Goal: Information Seeking & Learning: Check status

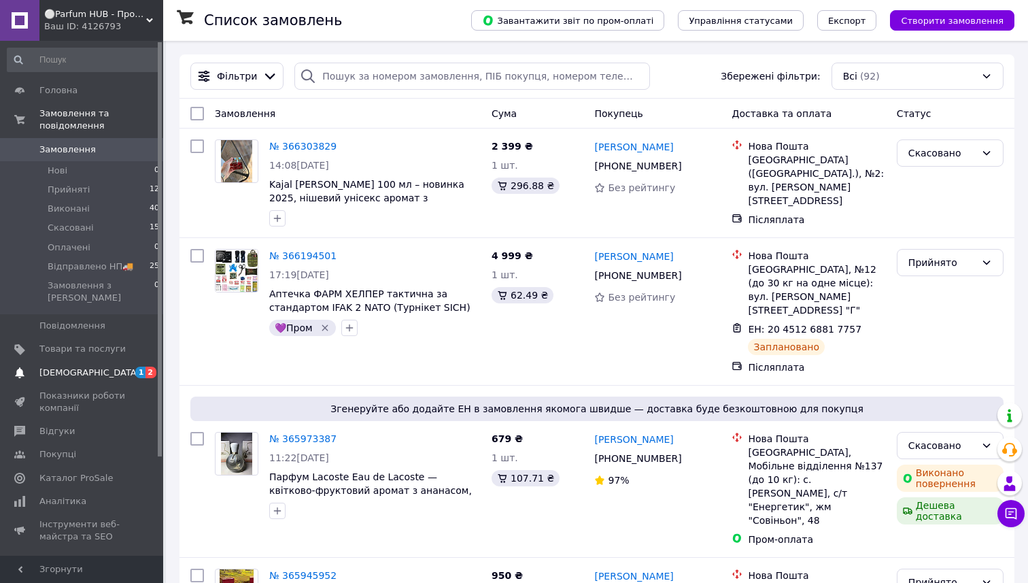
click at [84, 366] on span "[DEMOGRAPHIC_DATA]" at bounding box center [89, 372] width 101 height 12
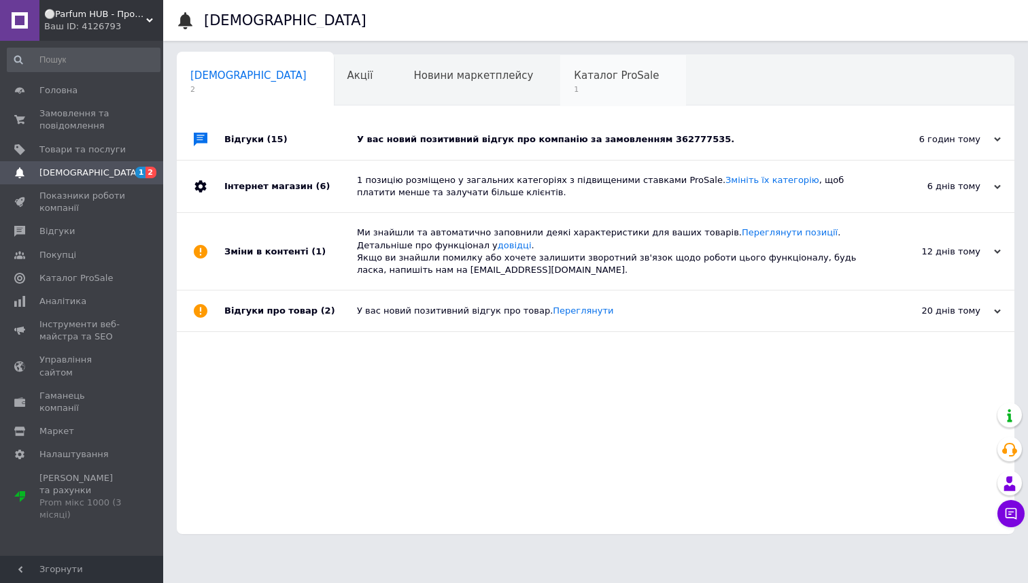
click at [574, 87] on span "1" at bounding box center [616, 89] width 85 height 10
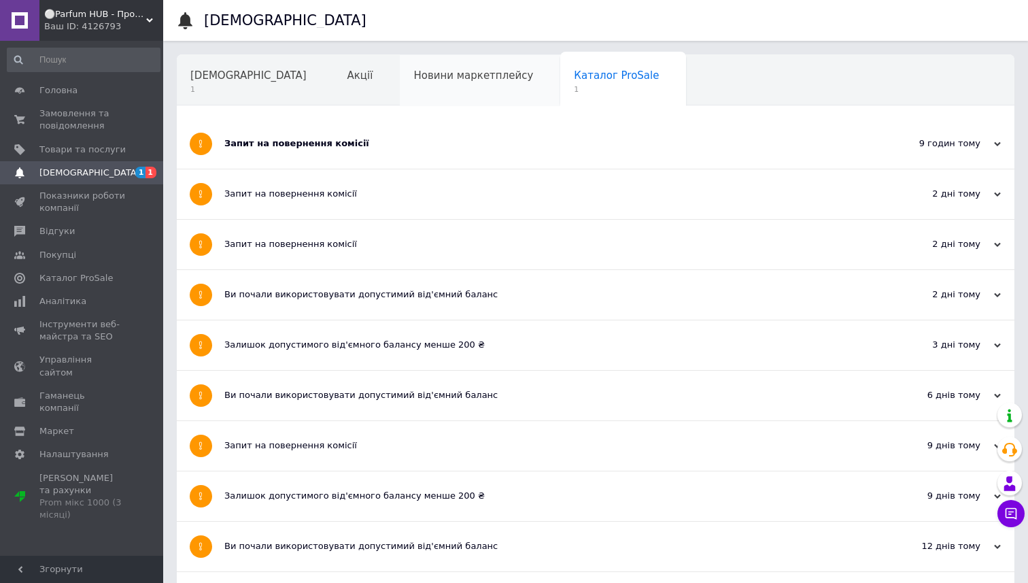
click at [413, 90] on div "Новини маркетплейсу" at bounding box center [480, 81] width 160 height 52
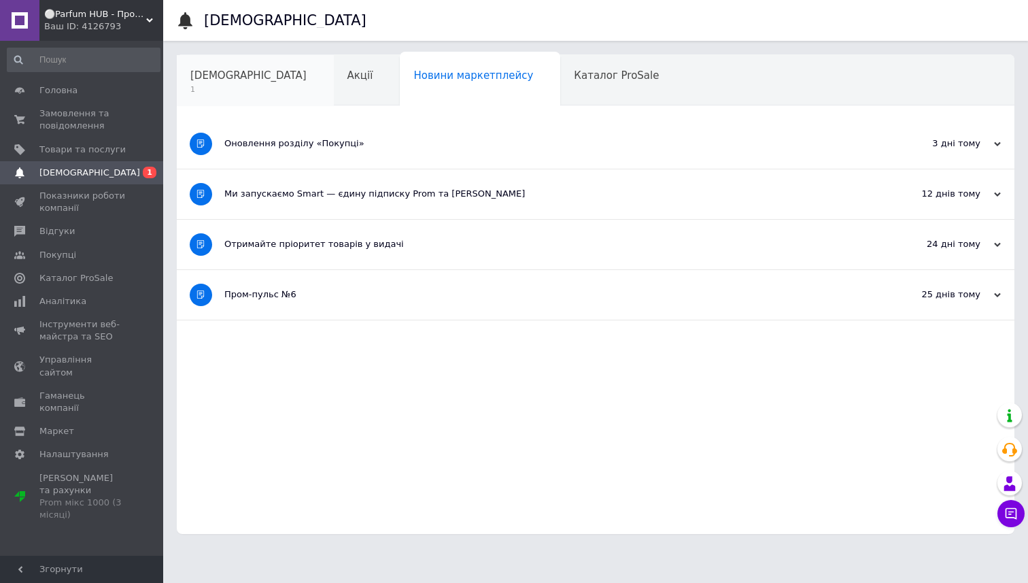
click at [198, 73] on span "[DEMOGRAPHIC_DATA]" at bounding box center [248, 75] width 116 height 12
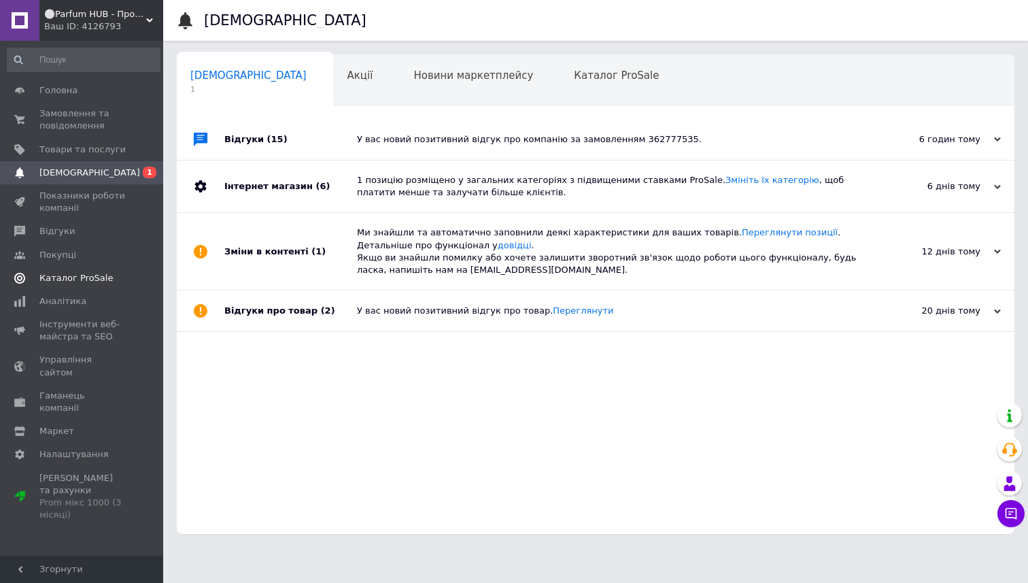
click at [82, 276] on span "Каталог ProSale" at bounding box center [75, 278] width 73 height 12
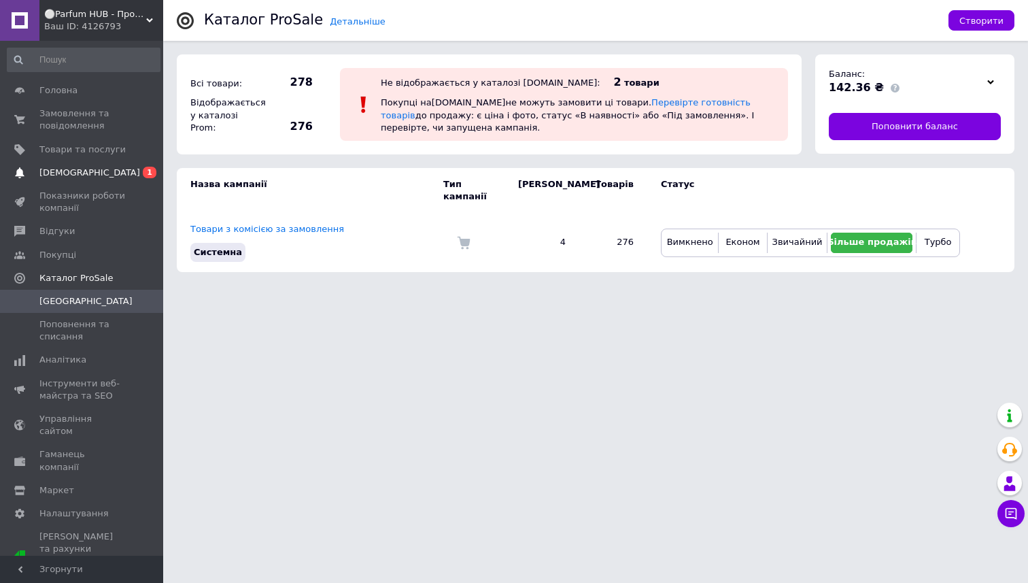
click at [95, 171] on span "[DEMOGRAPHIC_DATA]" at bounding box center [82, 173] width 86 height 12
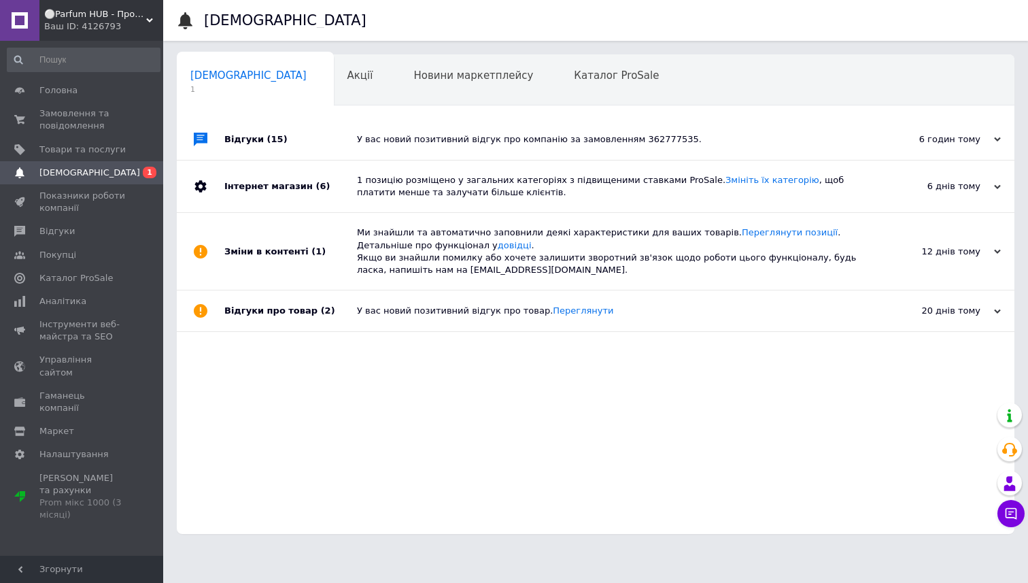
click at [753, 135] on div "У вас новий позитивний відгук про компанію за замовленням 362777535." at bounding box center [611, 139] width 508 height 12
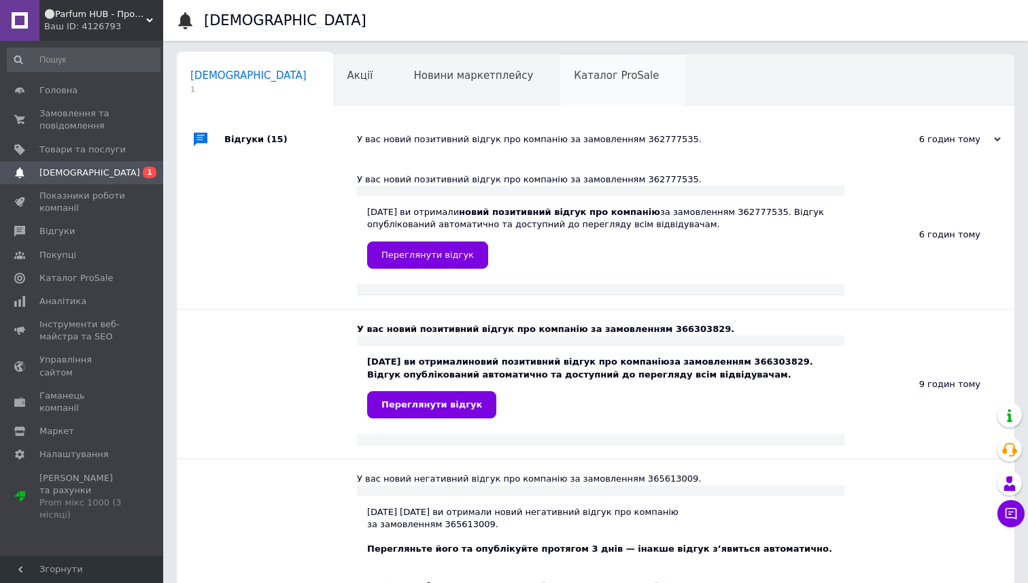
click at [560, 84] on div "Каталог ProSale 0" at bounding box center [623, 81] width 126 height 52
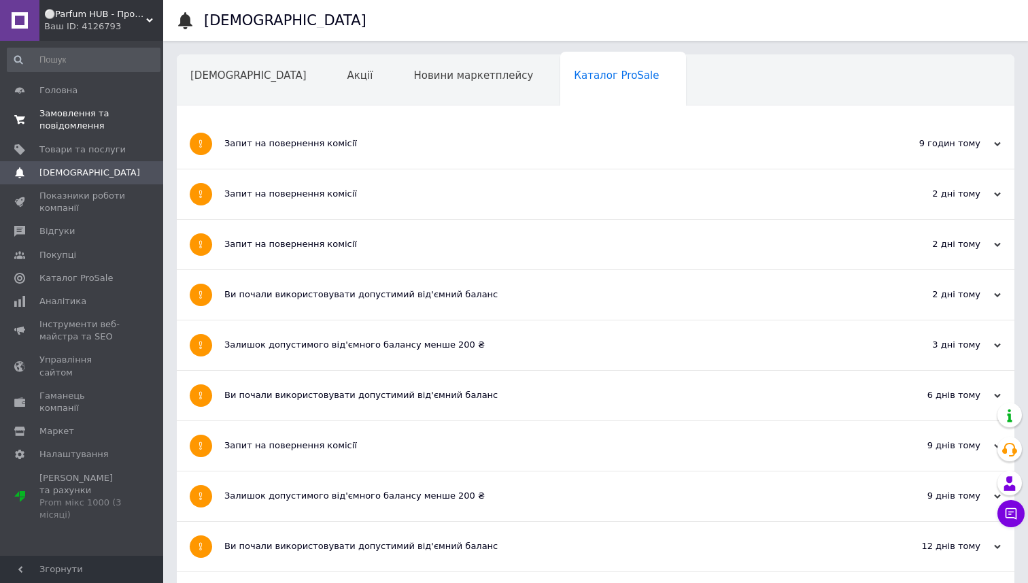
click at [92, 120] on span "Замовлення та повідомлення" at bounding box center [82, 119] width 86 height 24
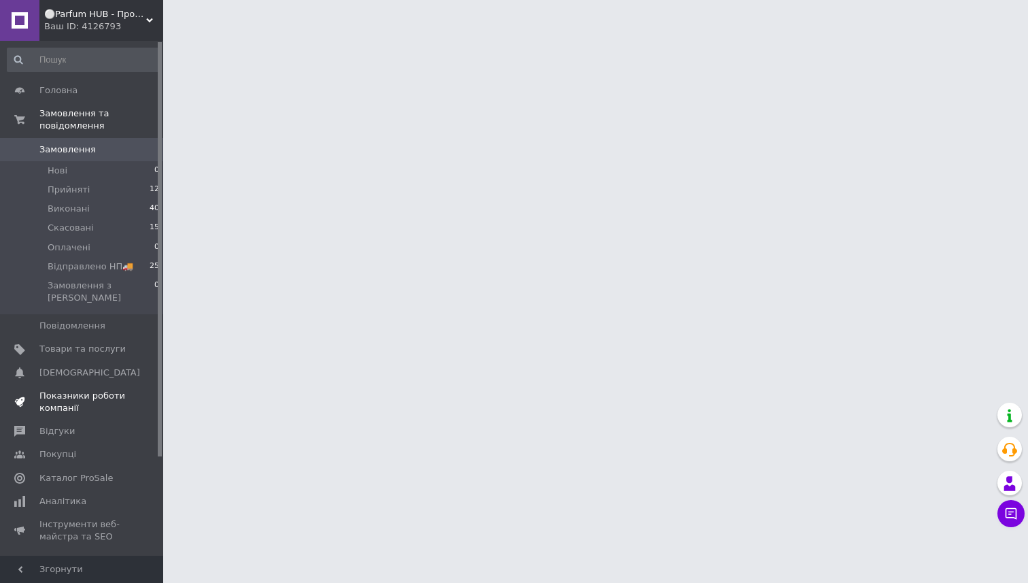
click at [103, 390] on span "Показники роботи компанії" at bounding box center [82, 402] width 86 height 24
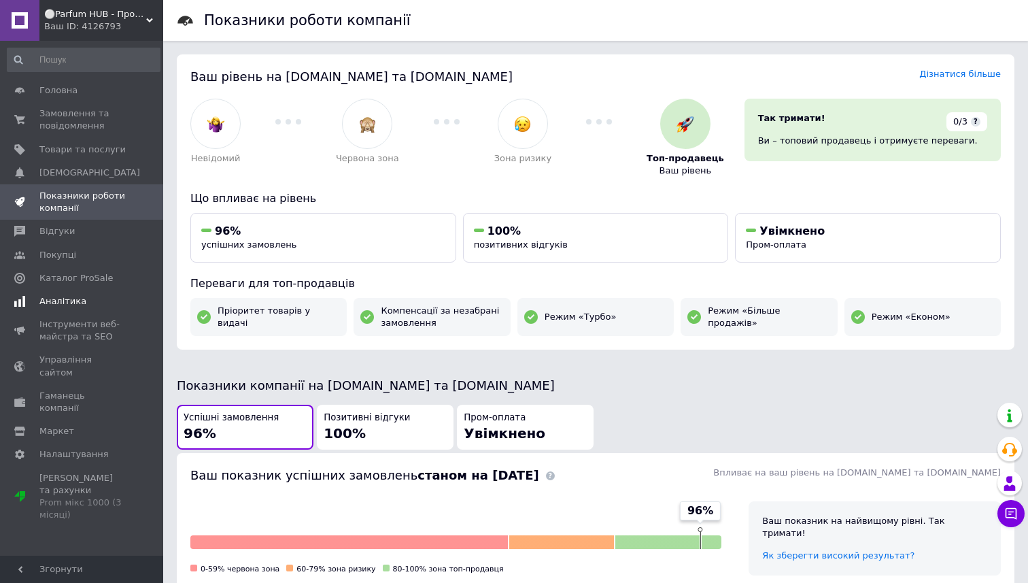
click at [71, 306] on span "Аналітика" at bounding box center [62, 301] width 47 height 12
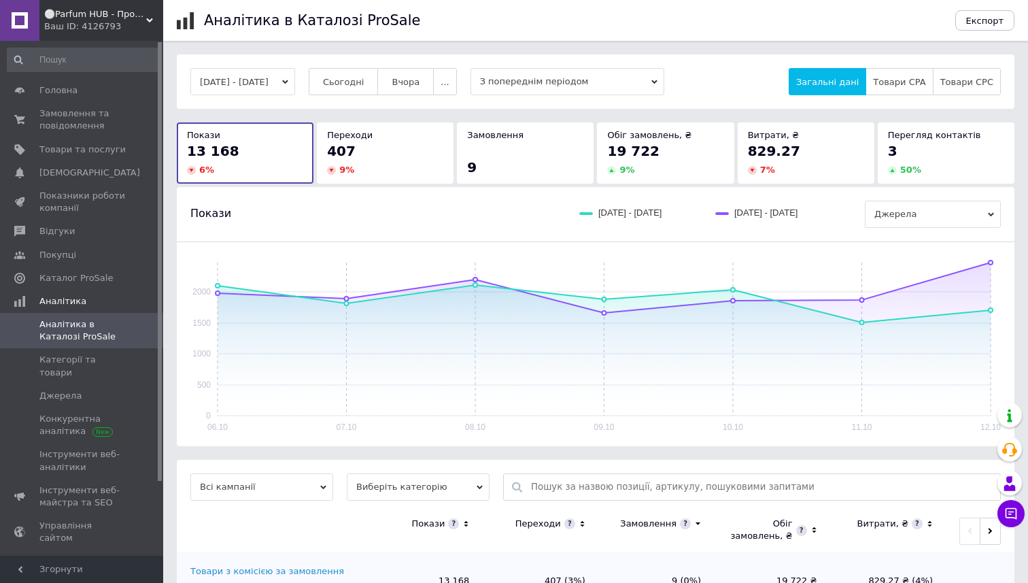
click at [664, 88] on span "З попереднім періодом" at bounding box center [567, 81] width 194 height 27
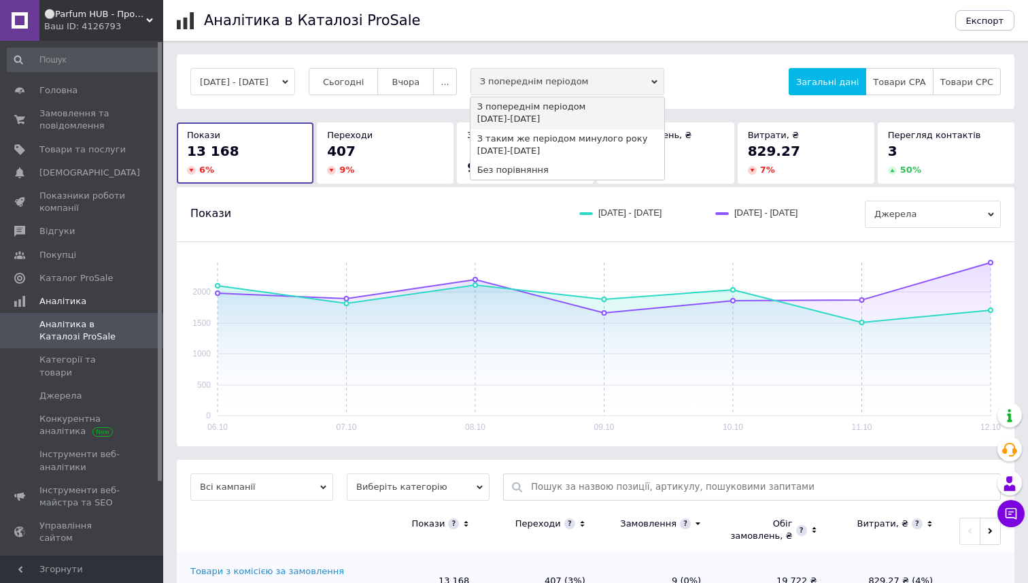
click at [733, 77] on div "[DATE] - [DATE] Сьогодні [GEOGRAPHIC_DATA] ... З попереднім періодом З попередн…" at bounding box center [595, 81] width 810 height 27
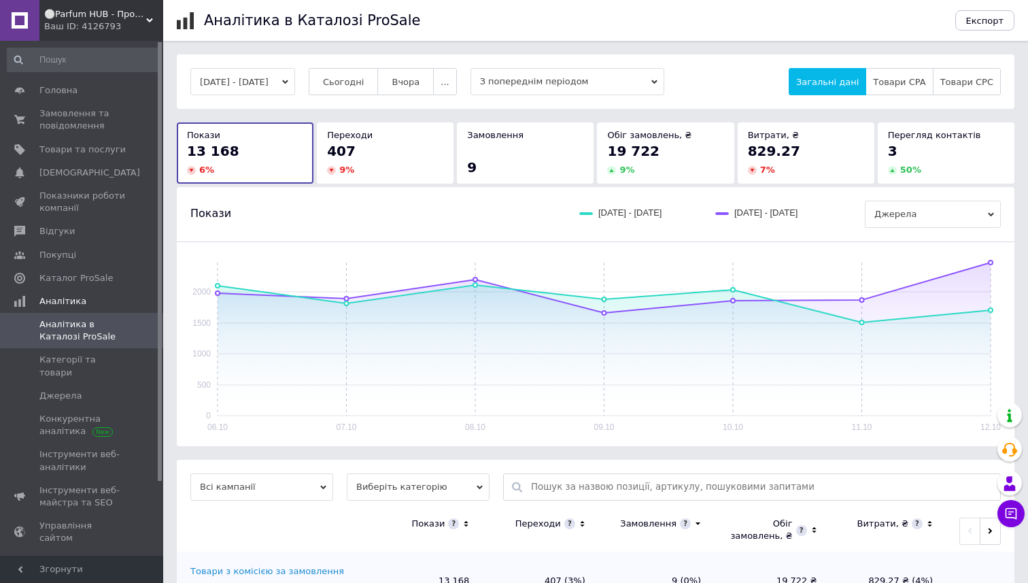
click at [295, 86] on button "[DATE] - [DATE]" at bounding box center [242, 81] width 105 height 27
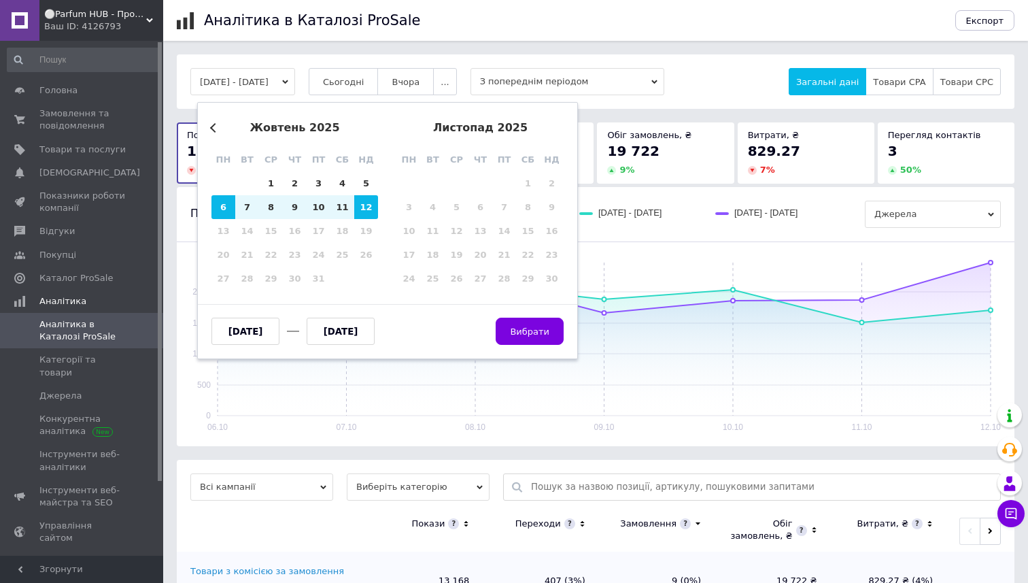
click at [213, 129] on button "Previous Month" at bounding box center [215, 128] width 10 height 10
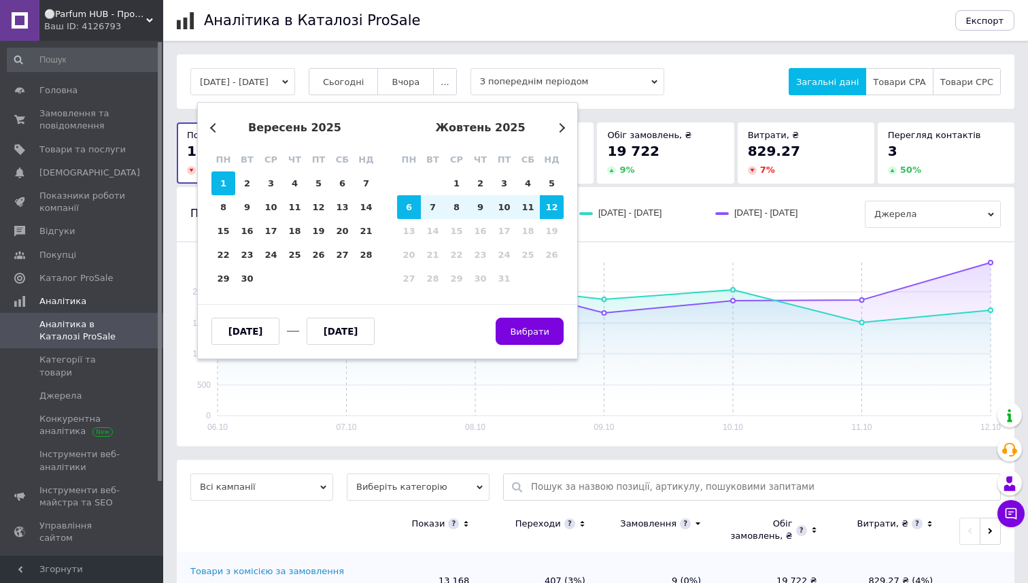
click at [227, 182] on div "1" at bounding box center [223, 183] width 24 height 24
type input "[DATE]"
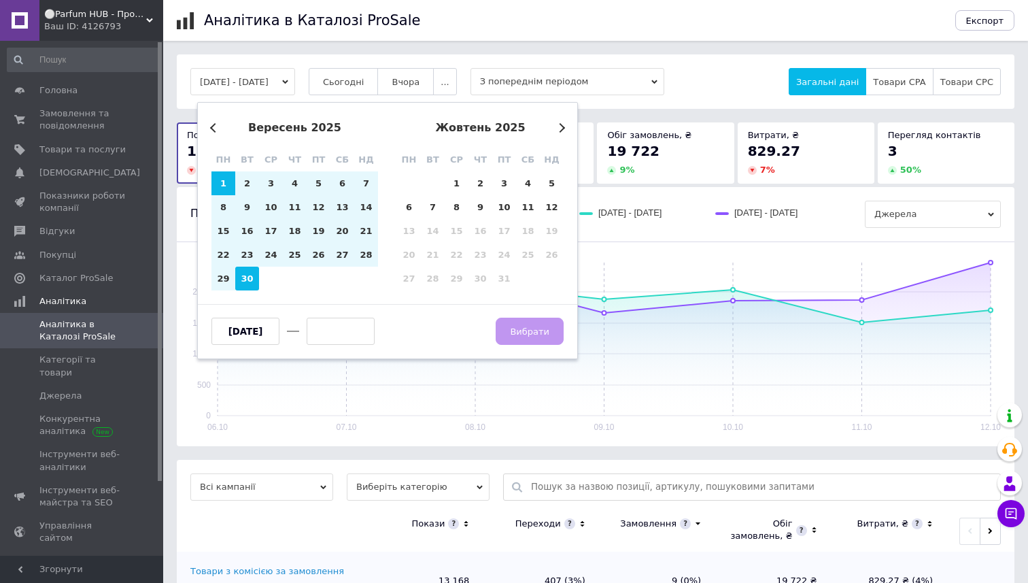
click at [244, 275] on div "30" at bounding box center [247, 278] width 24 height 24
type input "[DATE]"
click at [521, 333] on span "Вибрати" at bounding box center [529, 331] width 39 height 10
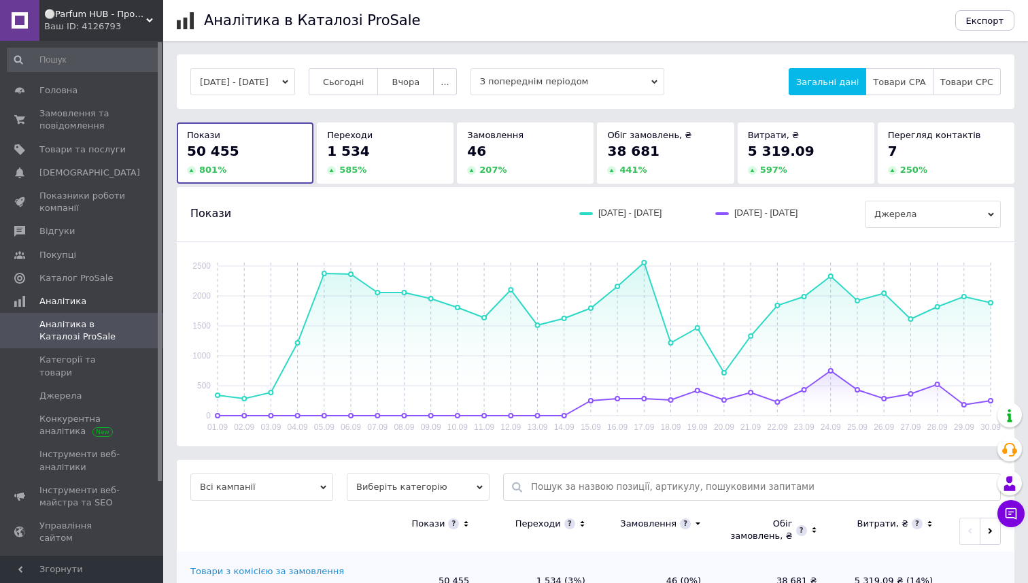
click at [288, 80] on icon "button" at bounding box center [285, 82] width 6 height 6
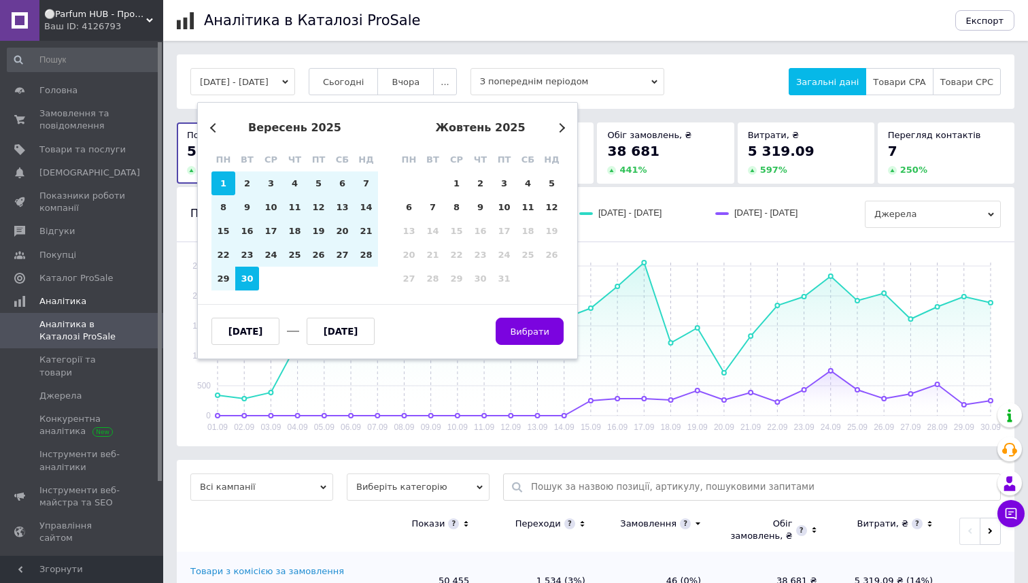
click at [224, 184] on div "1" at bounding box center [223, 183] width 24 height 24
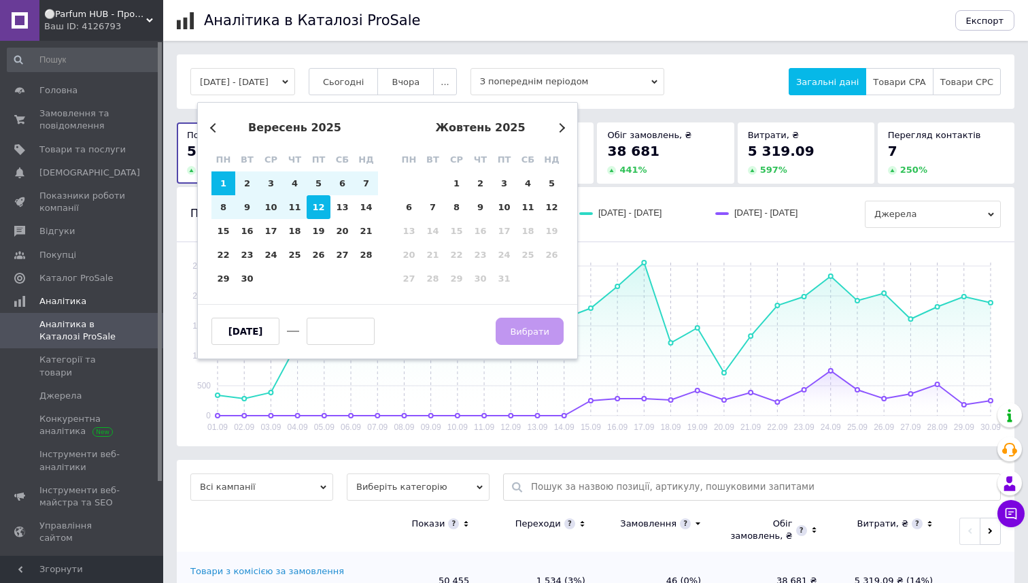
click at [324, 204] on div "12" at bounding box center [319, 207] width 24 height 24
type input "[DATE]"
click at [534, 335] on span "Вибрати" at bounding box center [529, 331] width 39 height 10
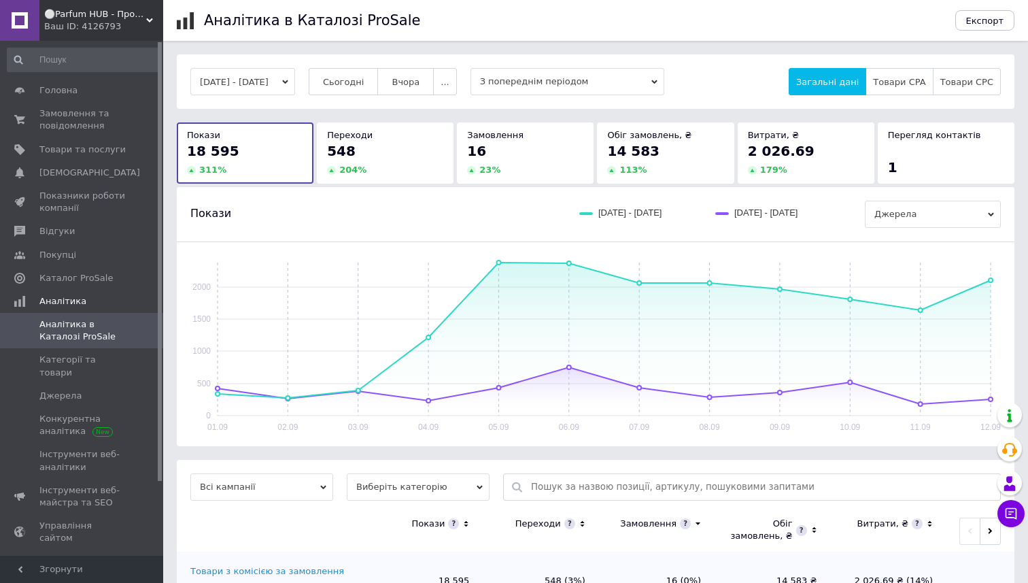
click at [295, 80] on button "[DATE] - [DATE]" at bounding box center [242, 81] width 105 height 27
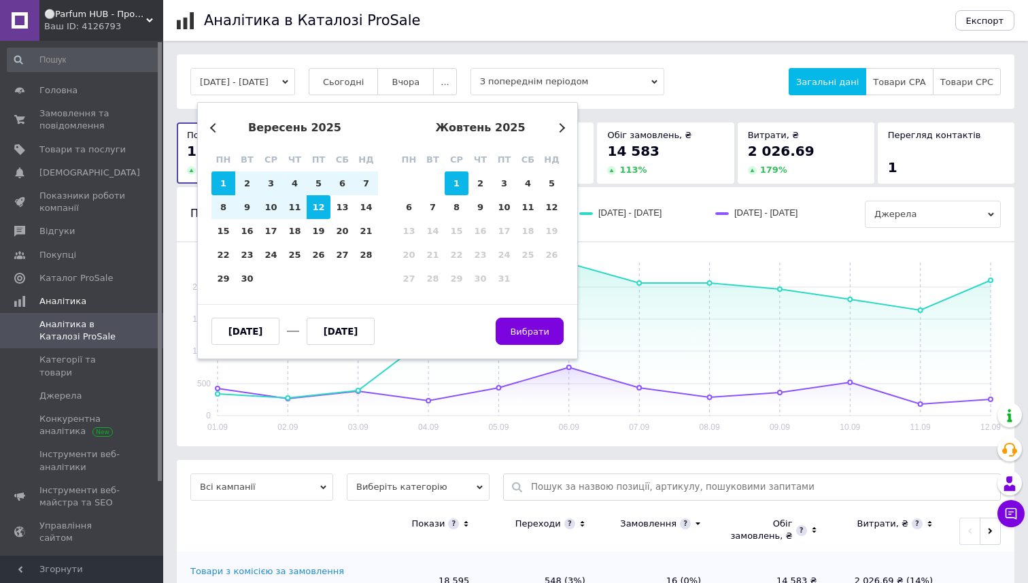
click at [457, 178] on div "1" at bounding box center [457, 183] width 24 height 24
type input "[DATE]"
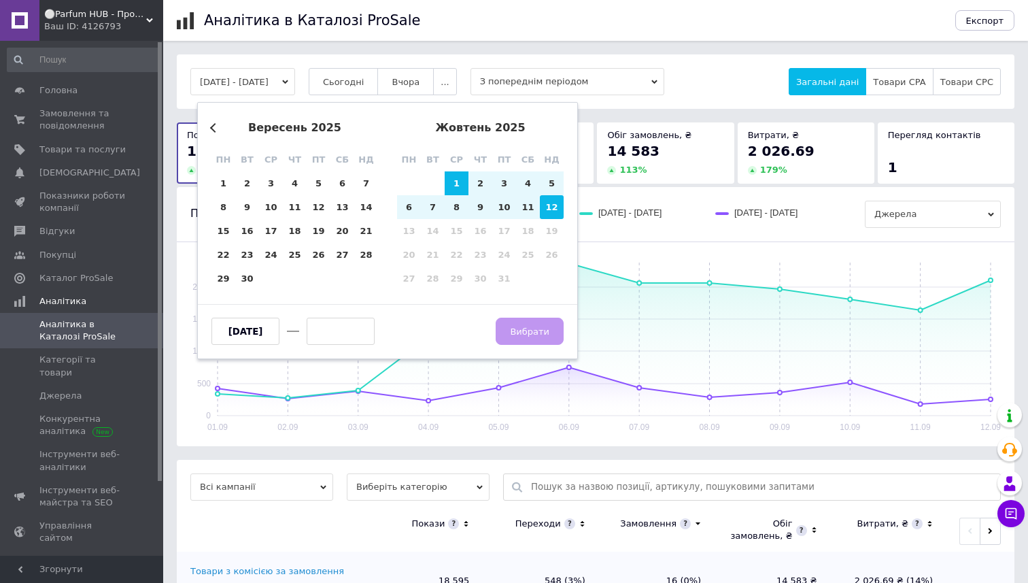
click at [548, 211] on div "12" at bounding box center [552, 207] width 24 height 24
type input "[DATE]"
click at [528, 333] on span "Вибрати" at bounding box center [529, 331] width 39 height 10
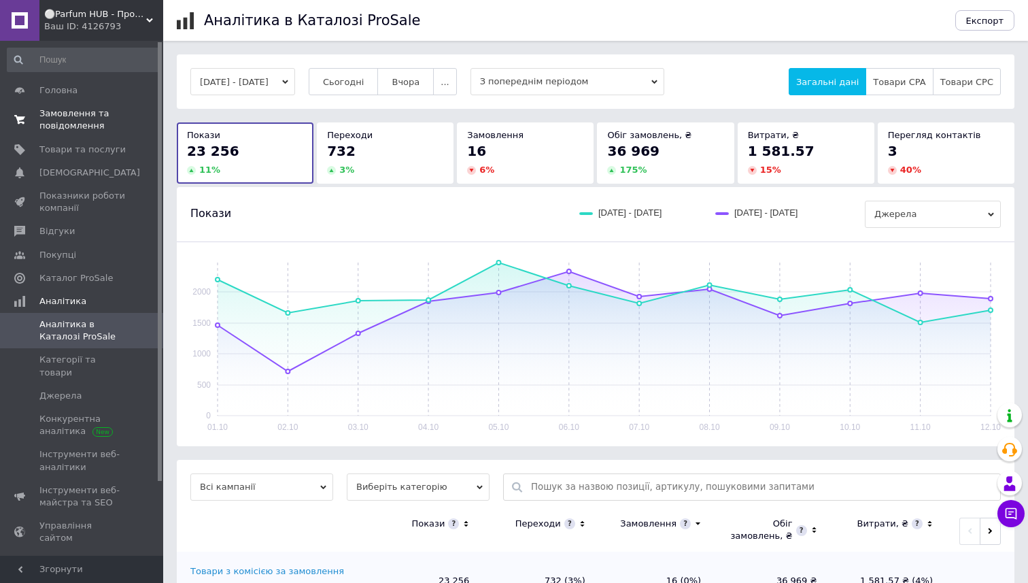
click at [56, 115] on span "Замовлення та повідомлення" at bounding box center [82, 119] width 86 height 24
